Goal: Download file/media

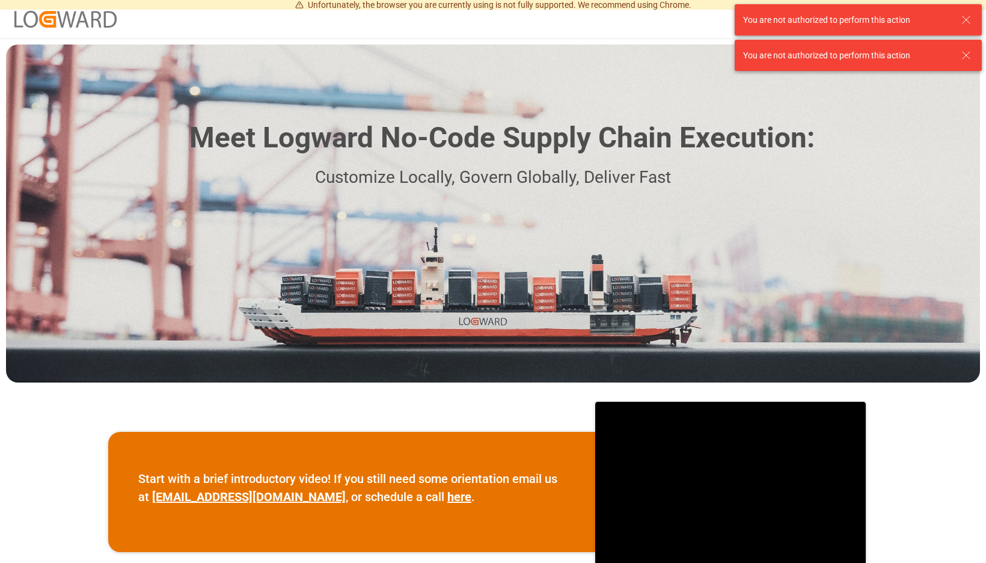
click at [966, 22] on icon at bounding box center [966, 20] width 14 height 14
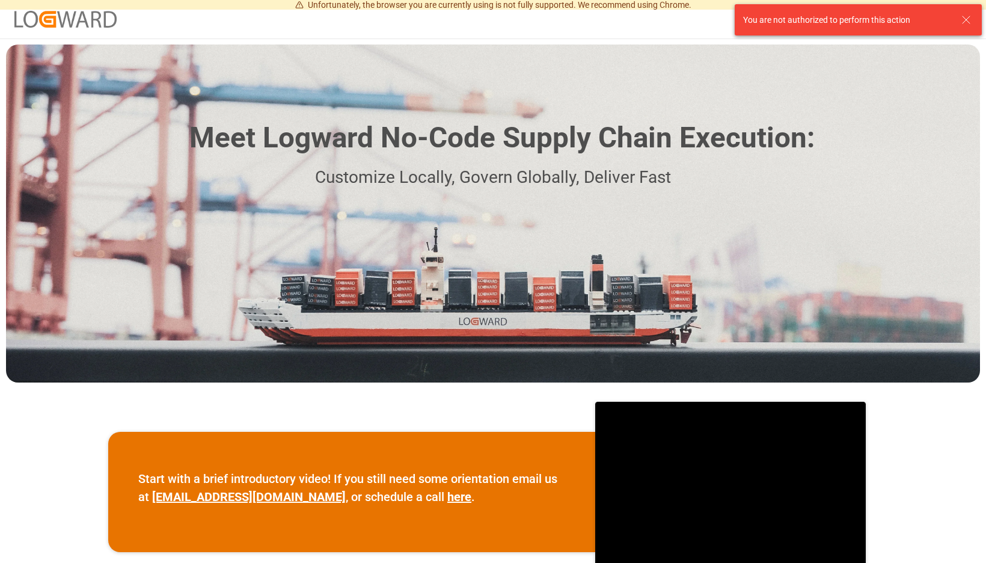
click at [968, 19] on icon at bounding box center [966, 20] width 14 height 14
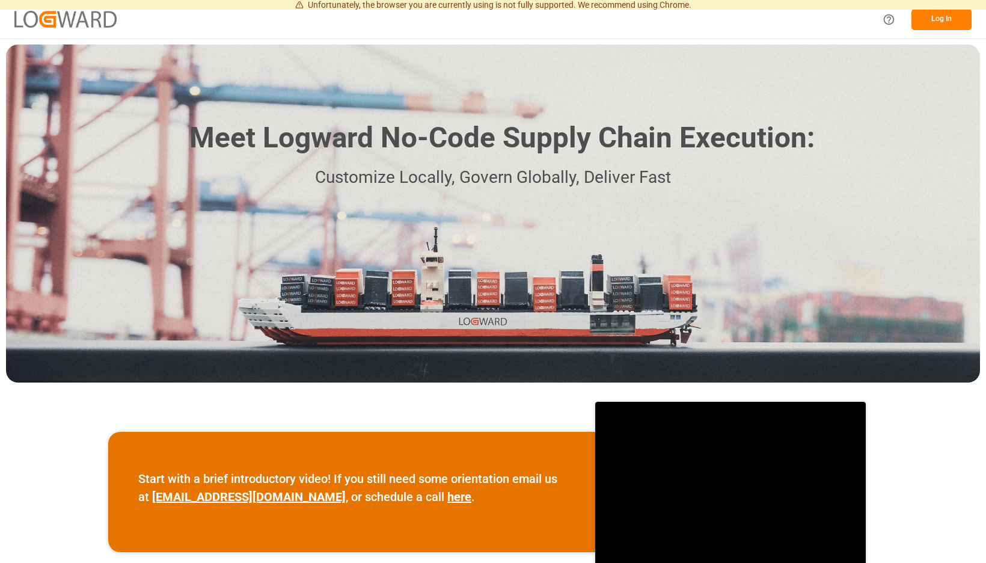
click at [959, 22] on button "Log In" at bounding box center [942, 19] width 60 height 21
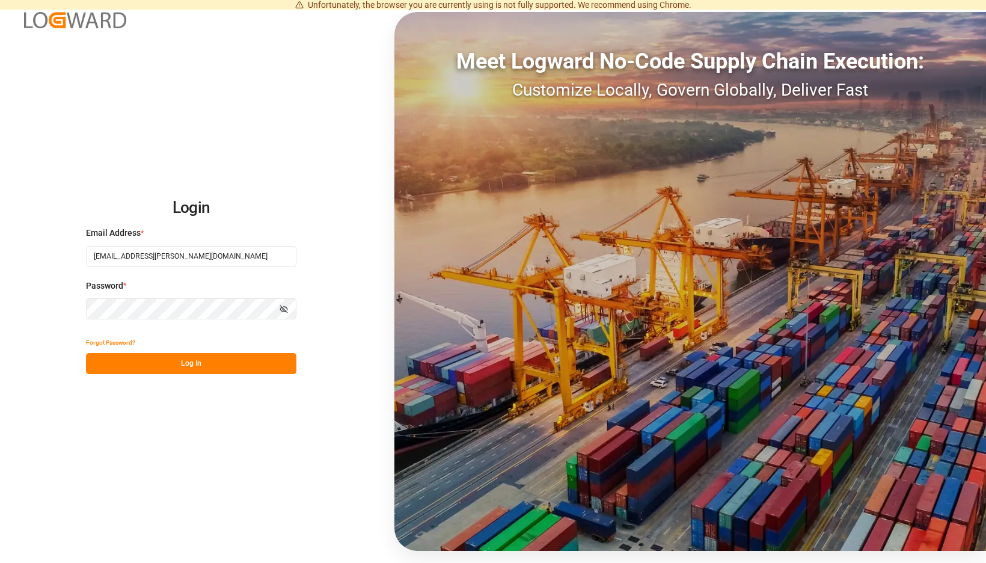
click at [295, 365] on button "Log In" at bounding box center [191, 363] width 210 height 21
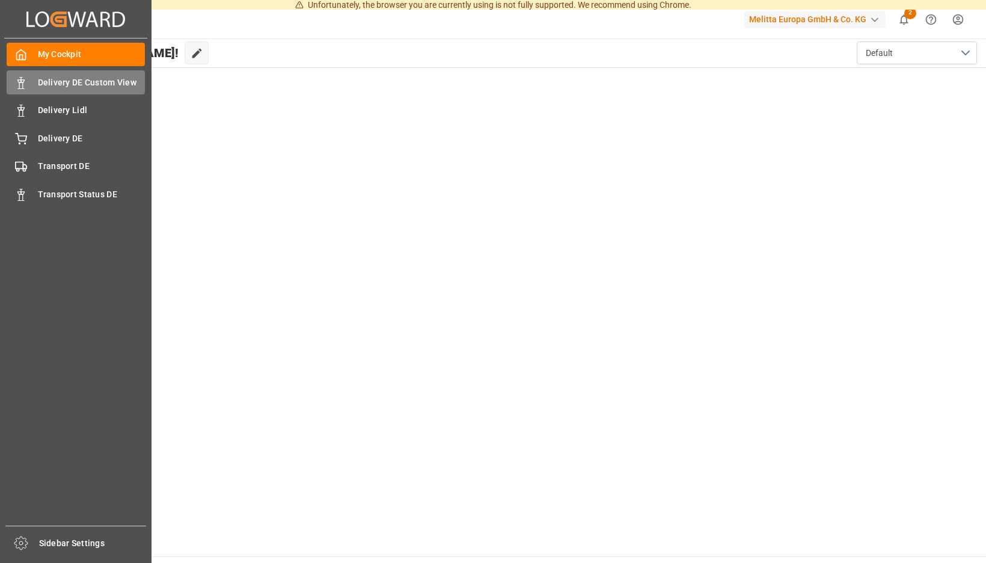
click at [25, 75] on div "Delivery DE Custom View Delivery DE Custom View" at bounding box center [76, 81] width 138 height 23
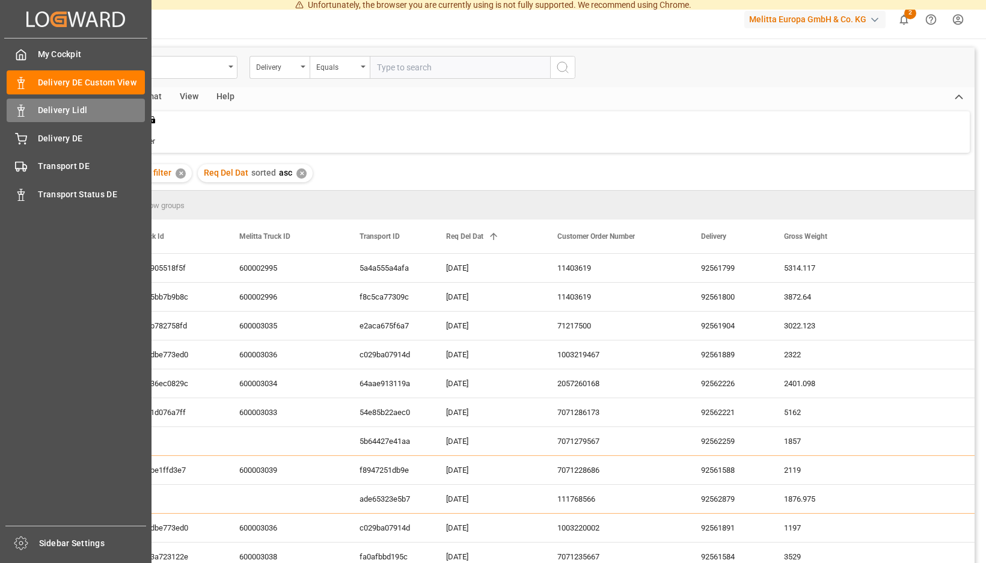
click at [22, 109] on icon at bounding box center [21, 111] width 12 height 12
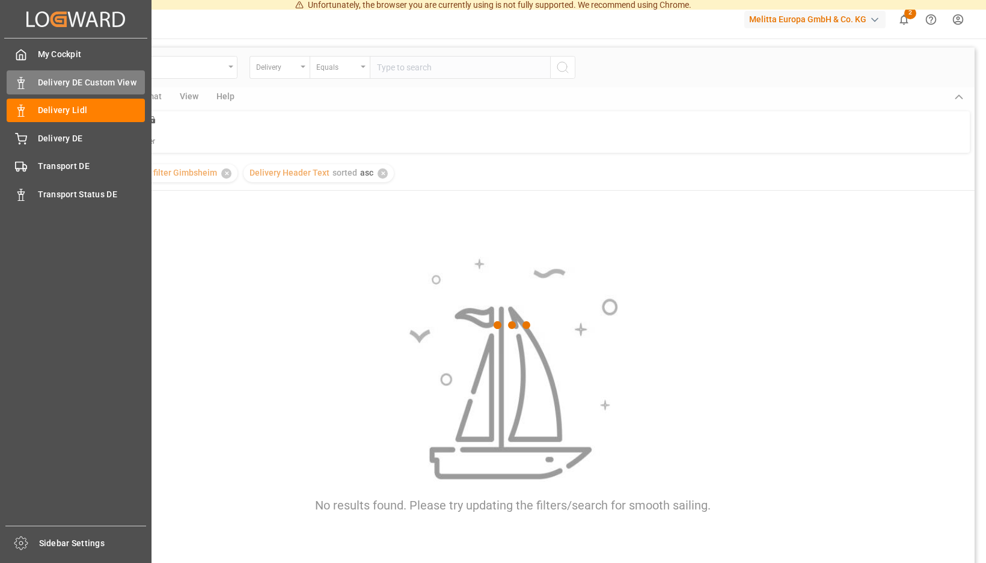
click at [74, 84] on span "Delivery DE Custom View" at bounding box center [92, 82] width 108 height 13
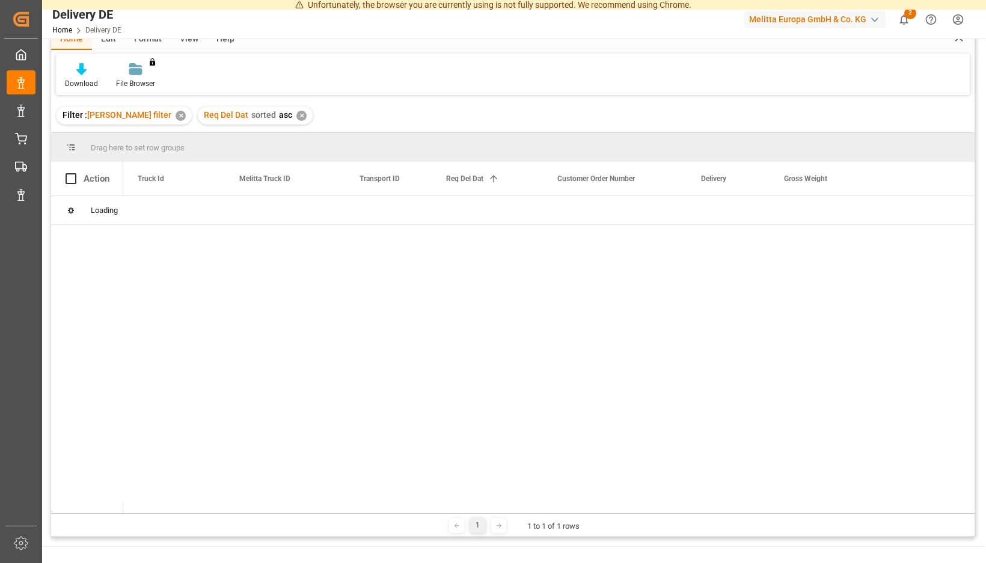
scroll to position [66, 0]
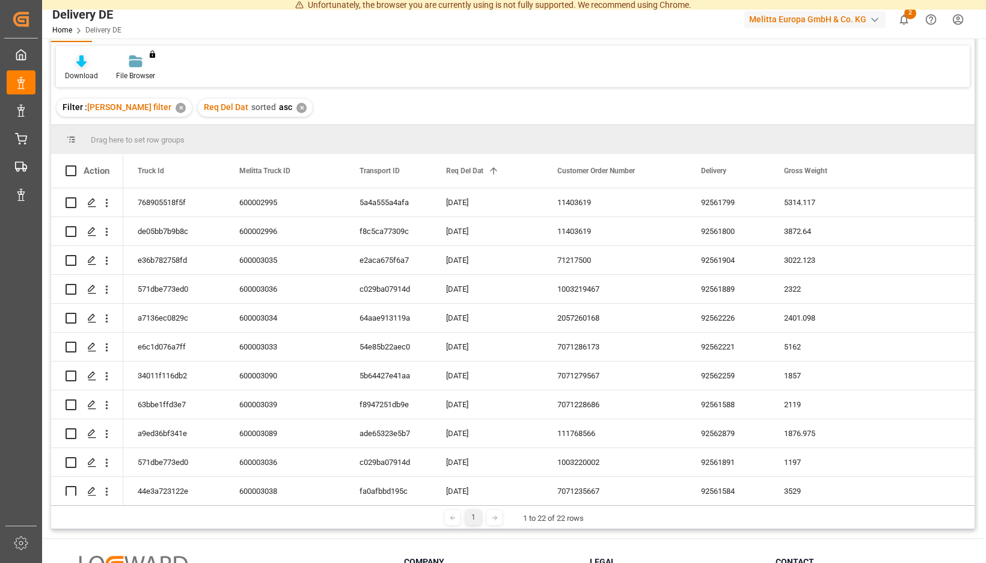
click at [87, 66] on icon at bounding box center [81, 61] width 10 height 12
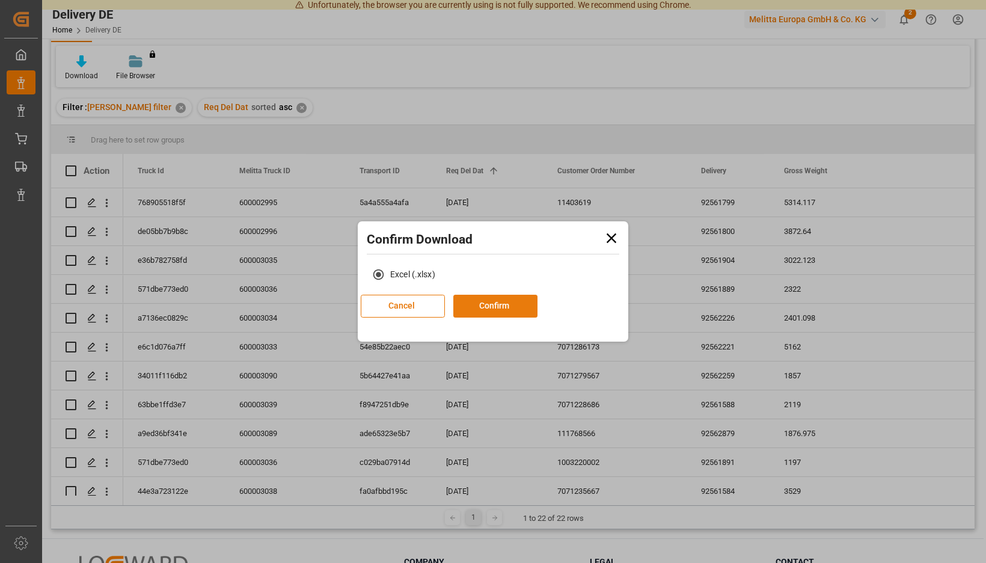
click at [517, 307] on button "Confirm" at bounding box center [495, 306] width 84 height 23
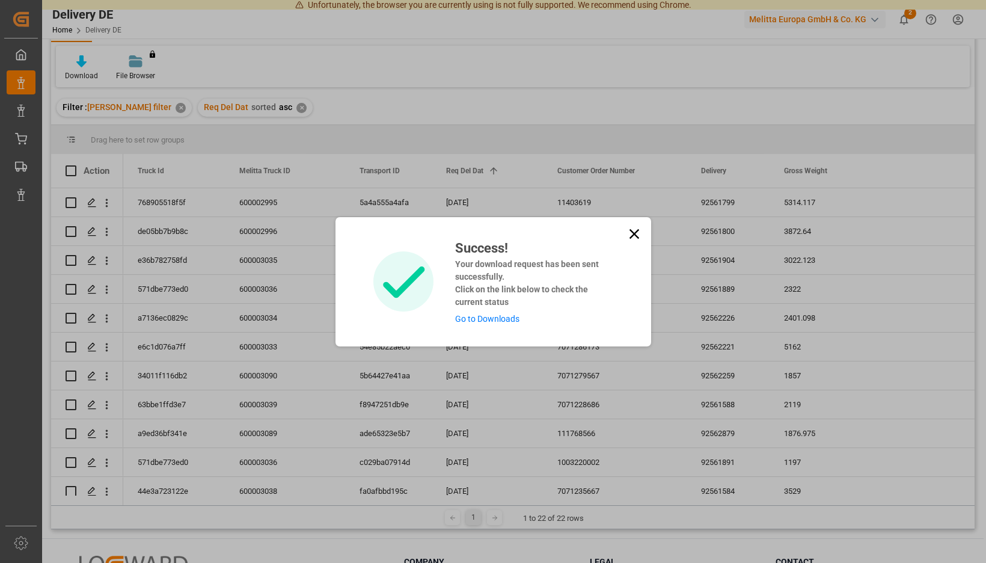
click at [500, 318] on link "Go to Downloads" at bounding box center [487, 319] width 64 height 10
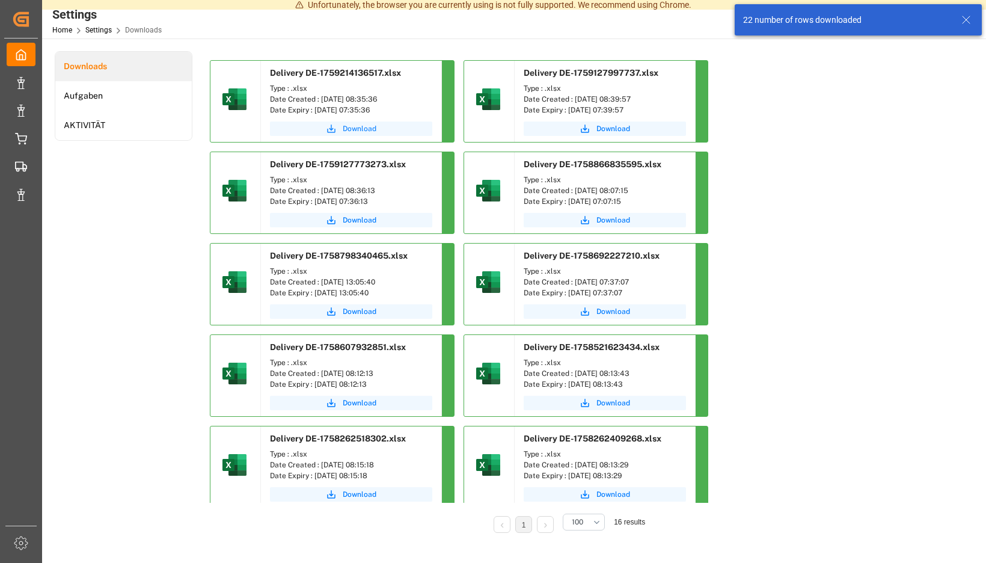
click at [376, 127] on span "Download" at bounding box center [360, 128] width 34 height 11
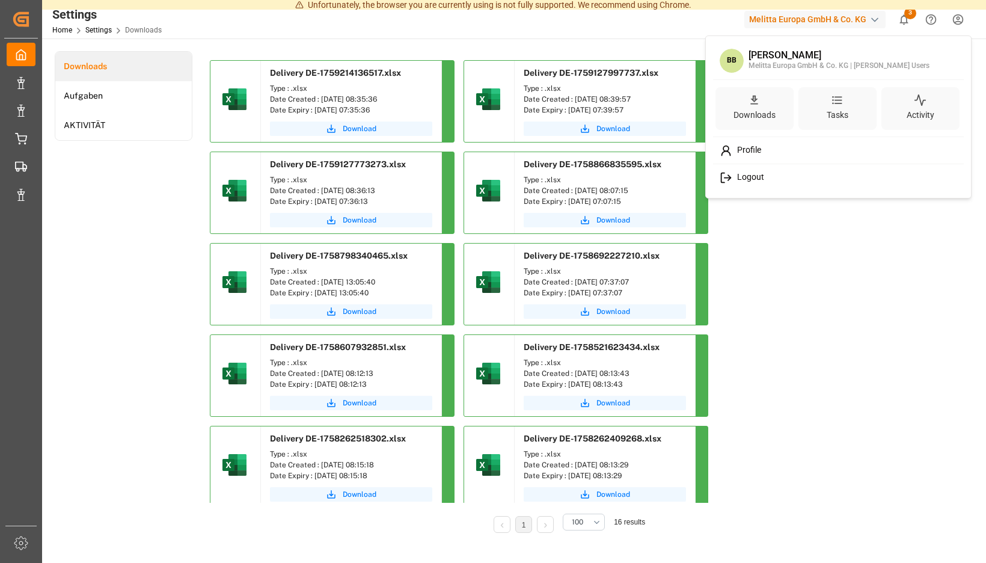
click at [745, 177] on span "Logout" at bounding box center [748, 177] width 32 height 11
